Goal: Task Accomplishment & Management: Use online tool/utility

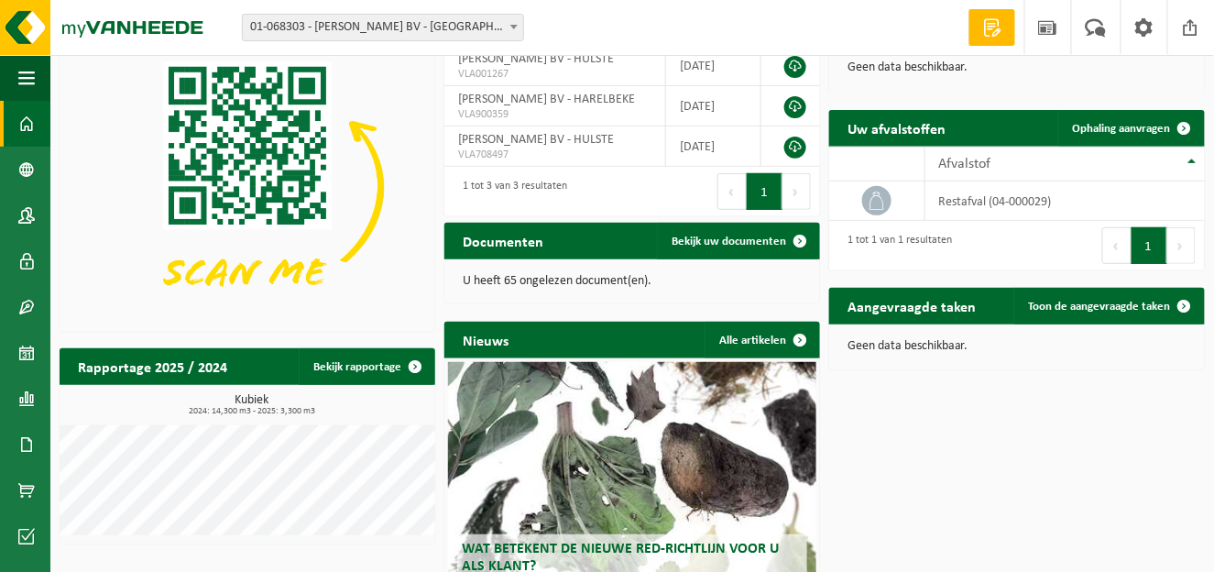
scroll to position [110, 0]
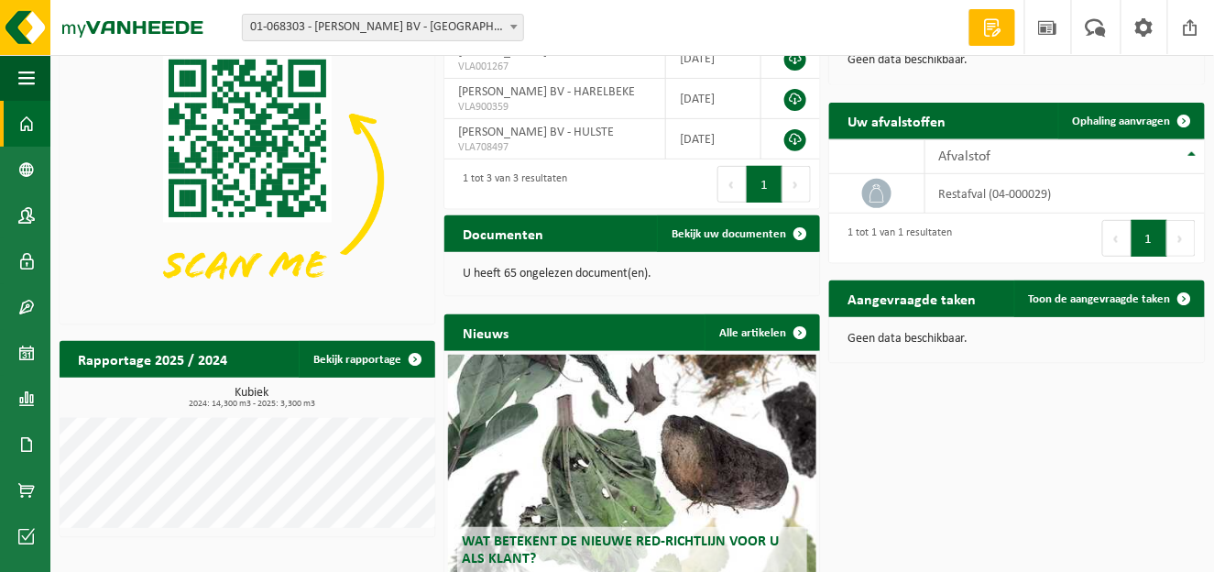
click at [610, 239] on div "Documenten Bekijk uw documenten" at bounding box center [632, 233] width 376 height 37
click at [729, 229] on span "Bekijk uw documenten" at bounding box center [729, 234] width 115 height 12
click at [1103, 119] on span "Ophaling aanvragen" at bounding box center [1122, 121] width 98 height 12
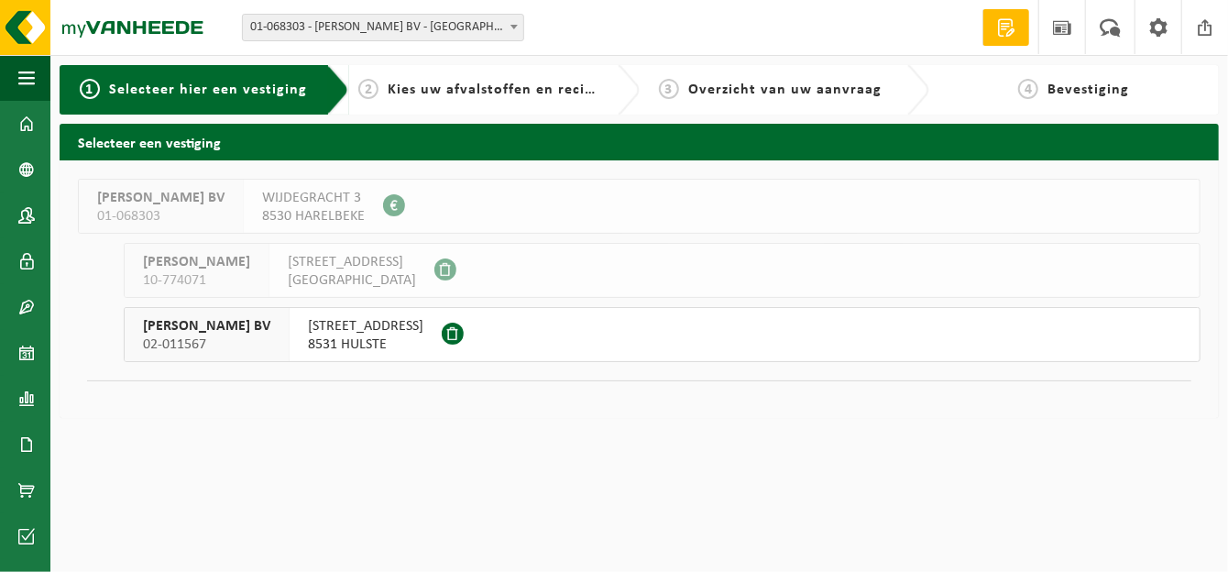
click at [449, 334] on span at bounding box center [453, 334] width 22 height 22
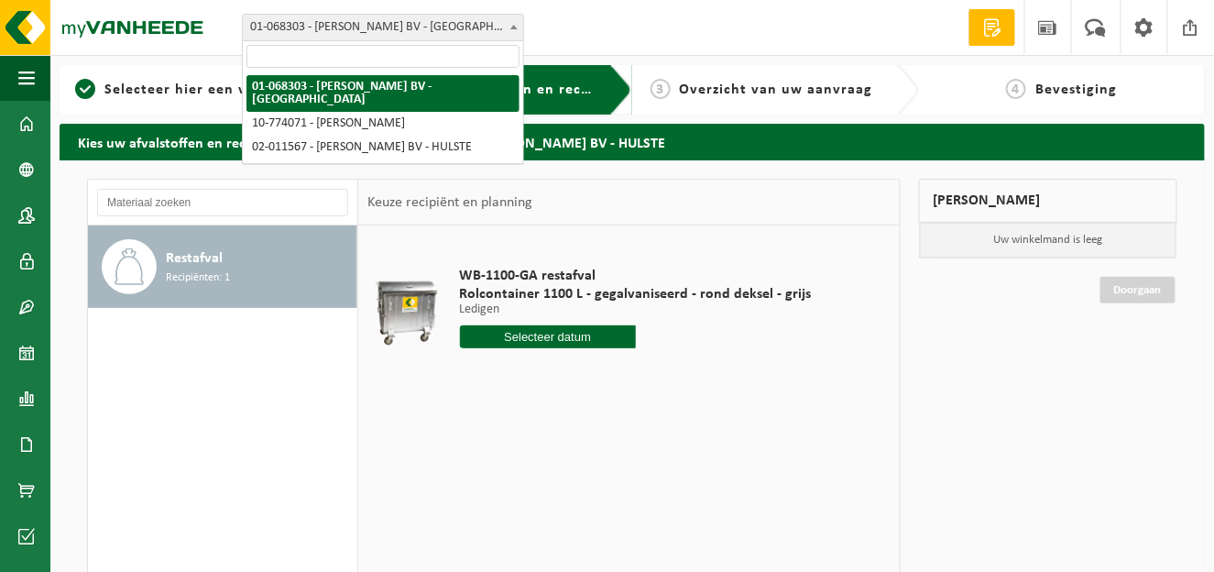
click at [513, 23] on span at bounding box center [514, 27] width 18 height 24
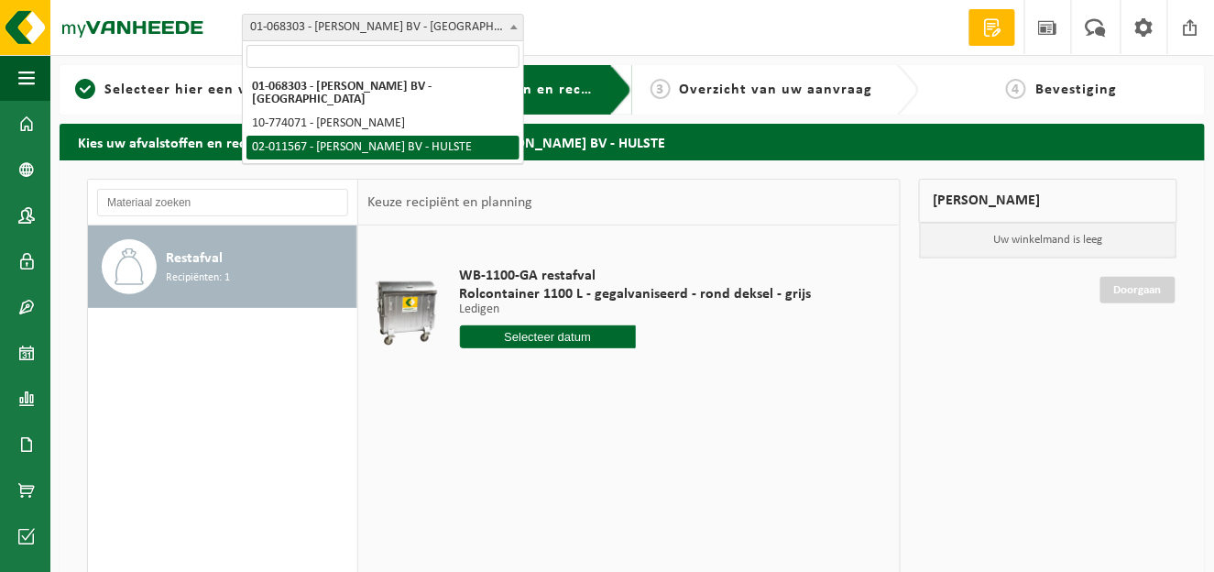
click at [421, 397] on td at bounding box center [628, 393] width 522 height 9
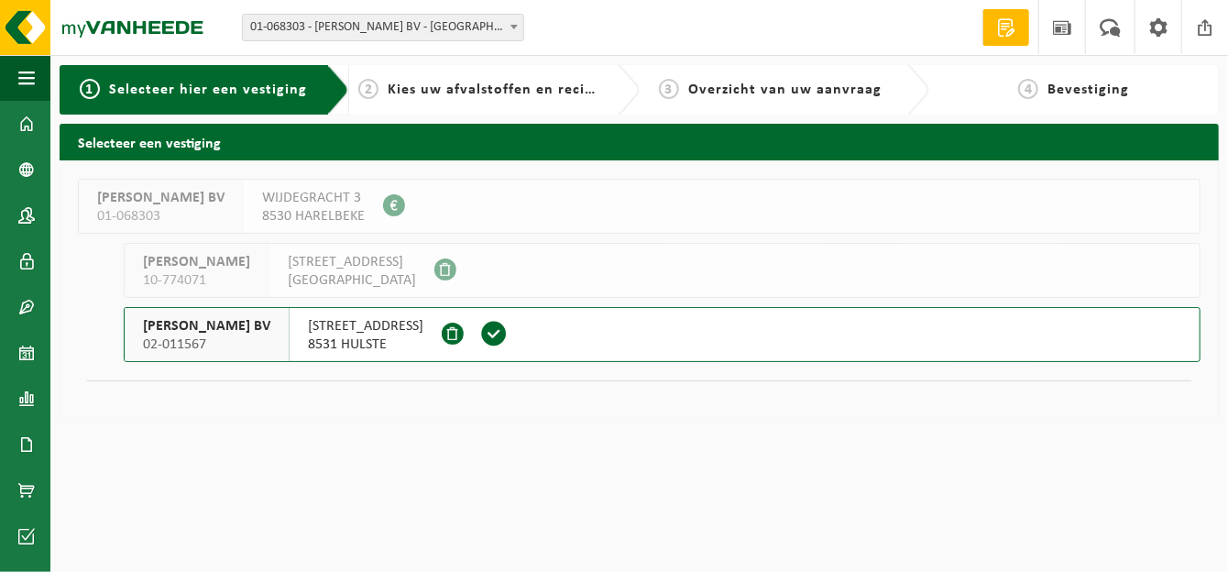
click at [1031, 87] on span "4" at bounding box center [1028, 89] width 20 height 20
click at [492, 329] on span at bounding box center [493, 333] width 27 height 27
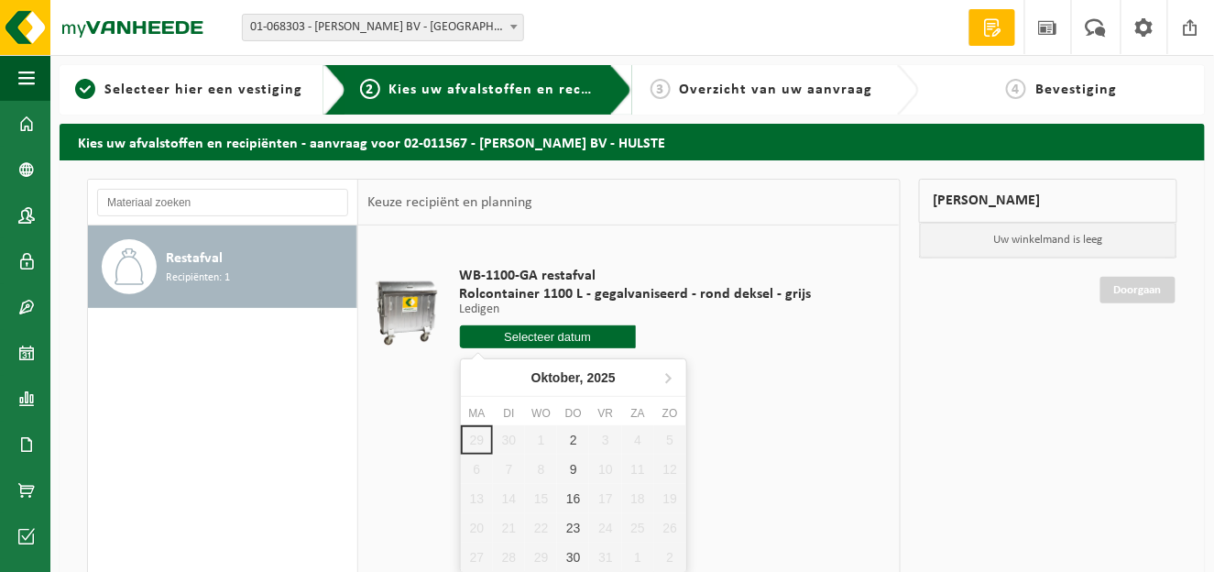
click at [527, 331] on input "text" at bounding box center [548, 336] width 176 height 23
click at [569, 441] on div "2" at bounding box center [573, 439] width 32 height 29
type input "Van [DATE]"
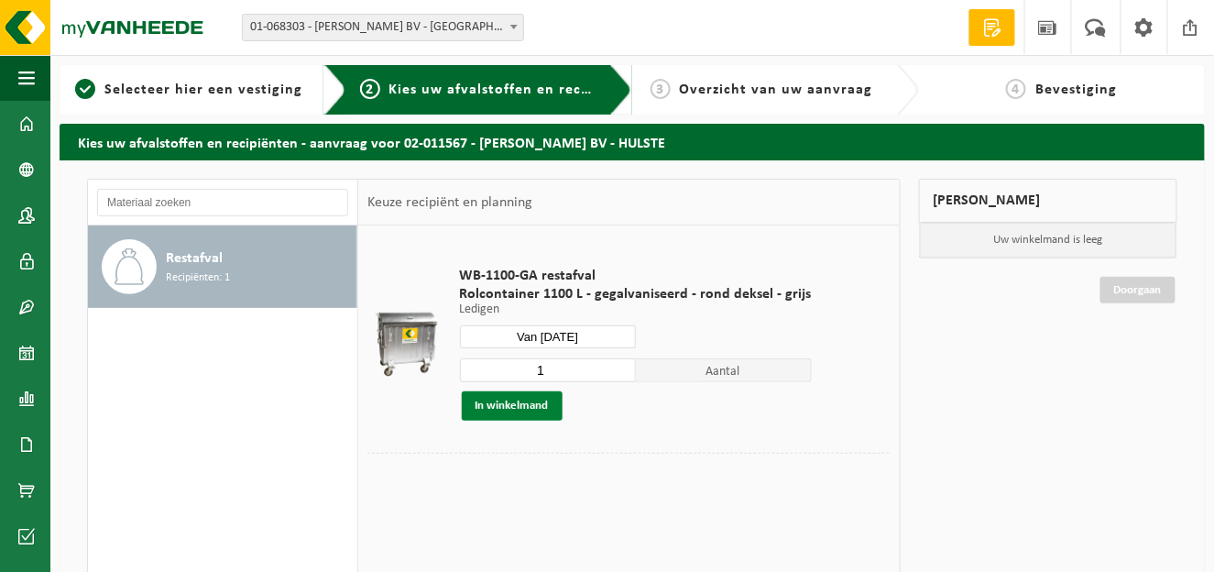
click at [513, 404] on button "In winkelmand" at bounding box center [512, 405] width 101 height 29
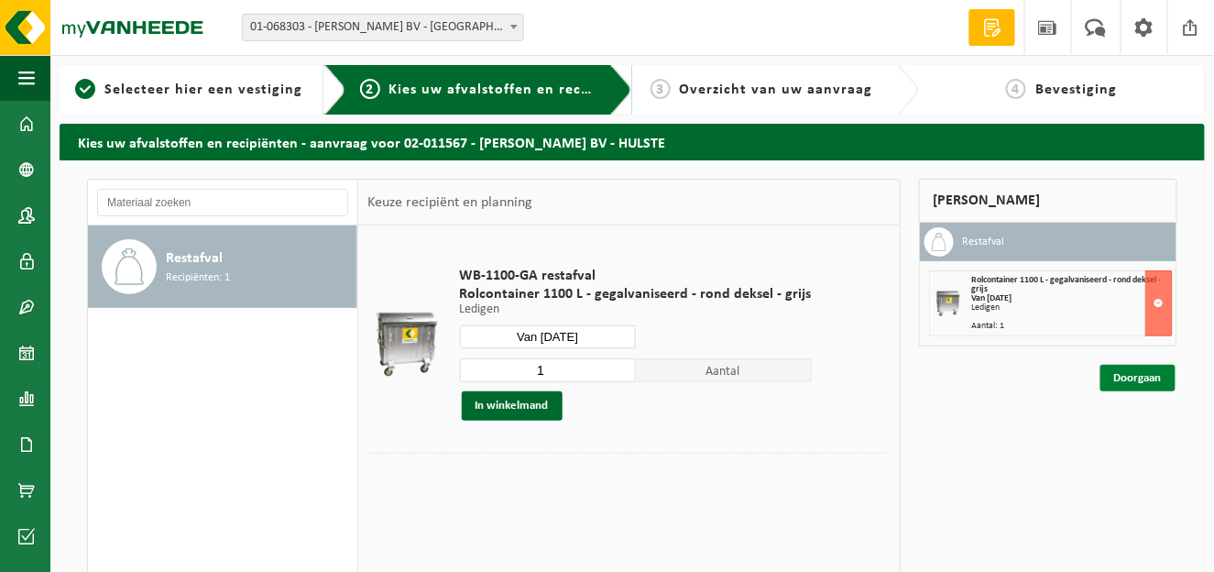
click at [1136, 372] on link "Doorgaan" at bounding box center [1138, 378] width 75 height 27
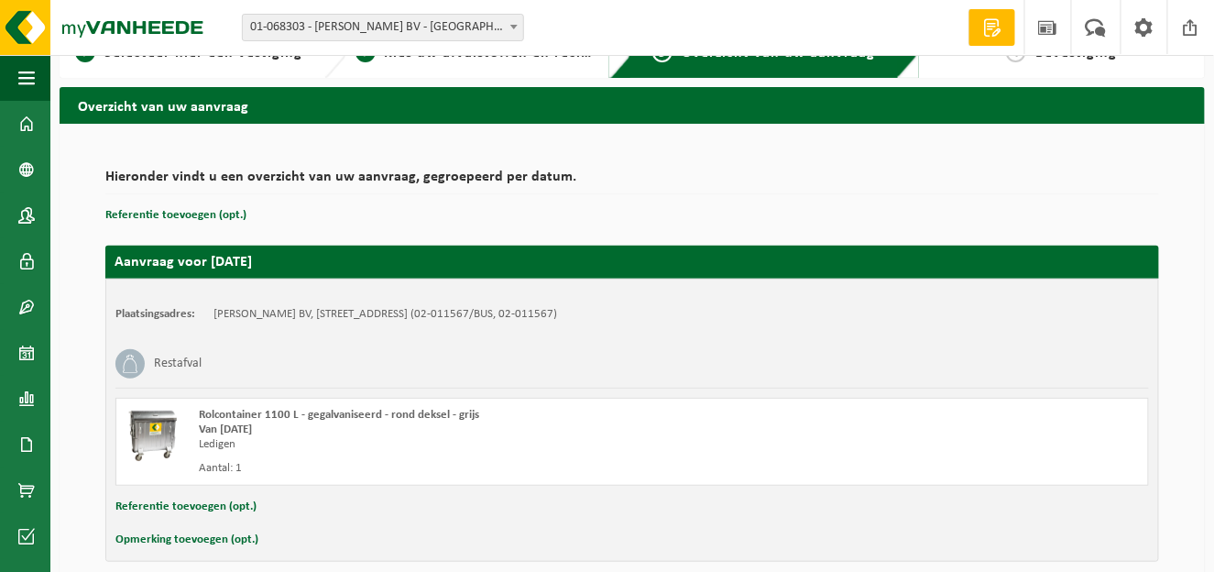
scroll to position [116, 0]
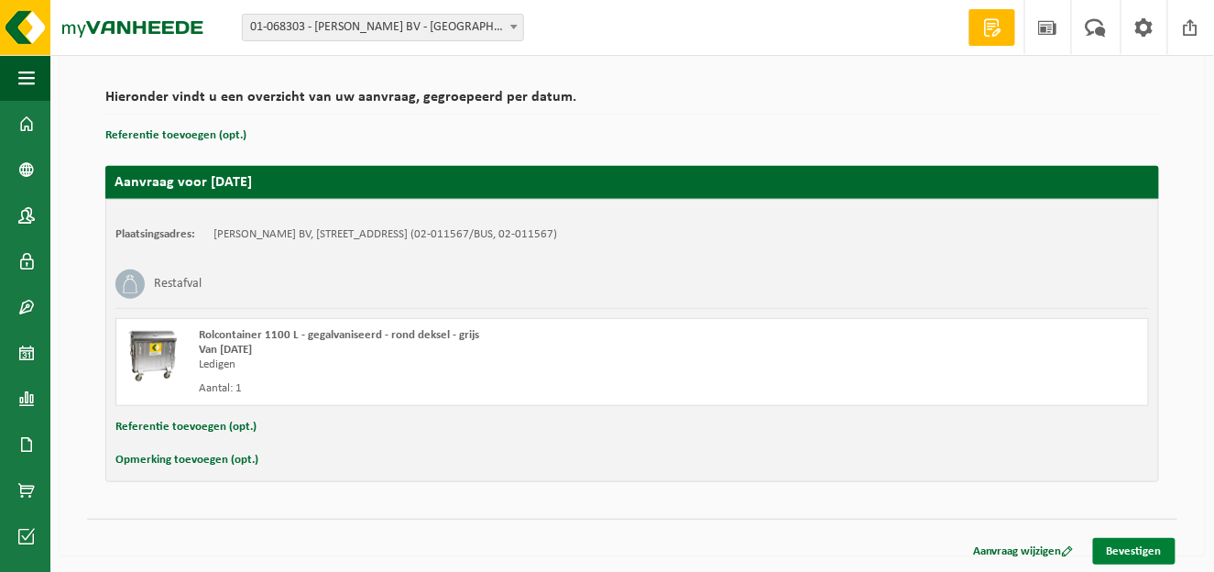
click at [1128, 547] on link "Bevestigen" at bounding box center [1134, 551] width 82 height 27
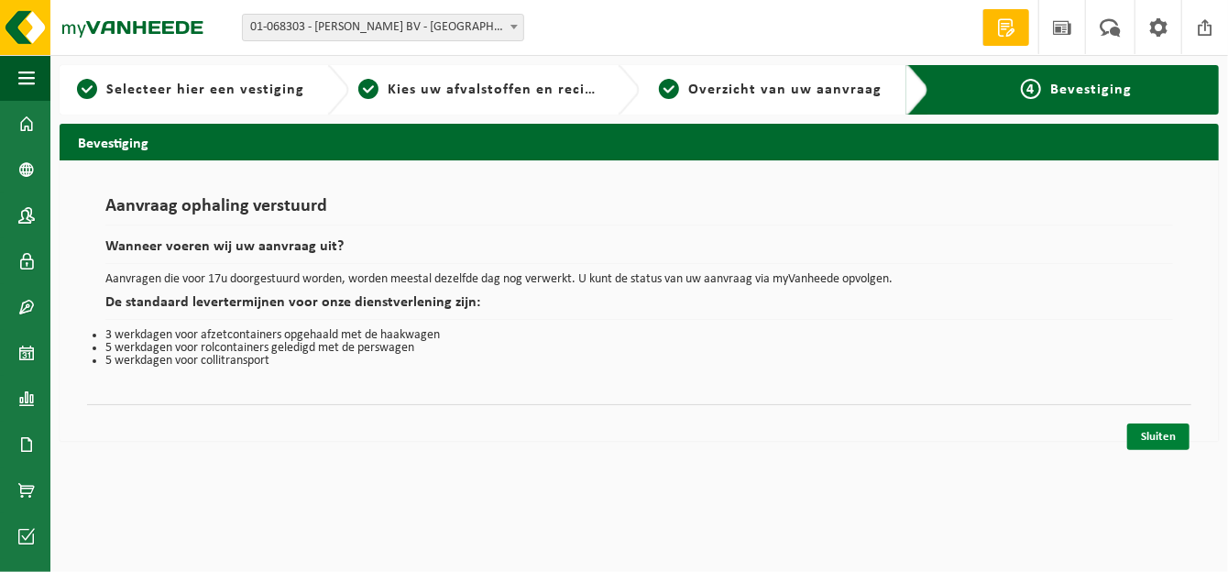
click at [1153, 433] on link "Sluiten" at bounding box center [1158, 436] width 62 height 27
